Goal: Book appointment/travel/reservation

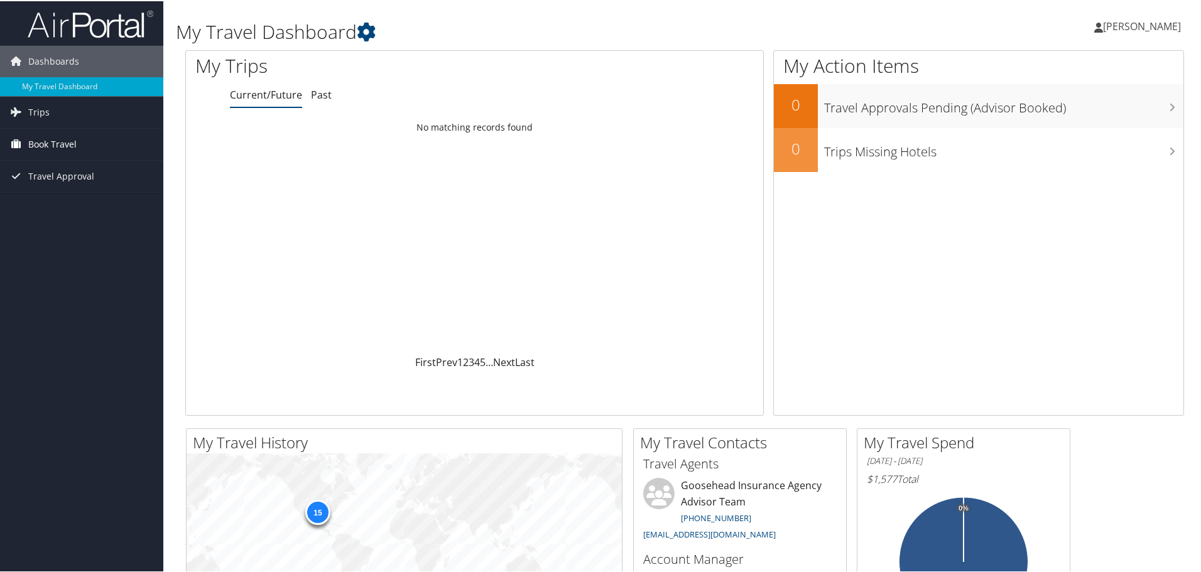
click at [57, 140] on span "Book Travel" at bounding box center [52, 143] width 48 height 31
click at [75, 205] on link "Book/Manage Online Trips" at bounding box center [81, 206] width 163 height 19
